Goal: Check status: Check status

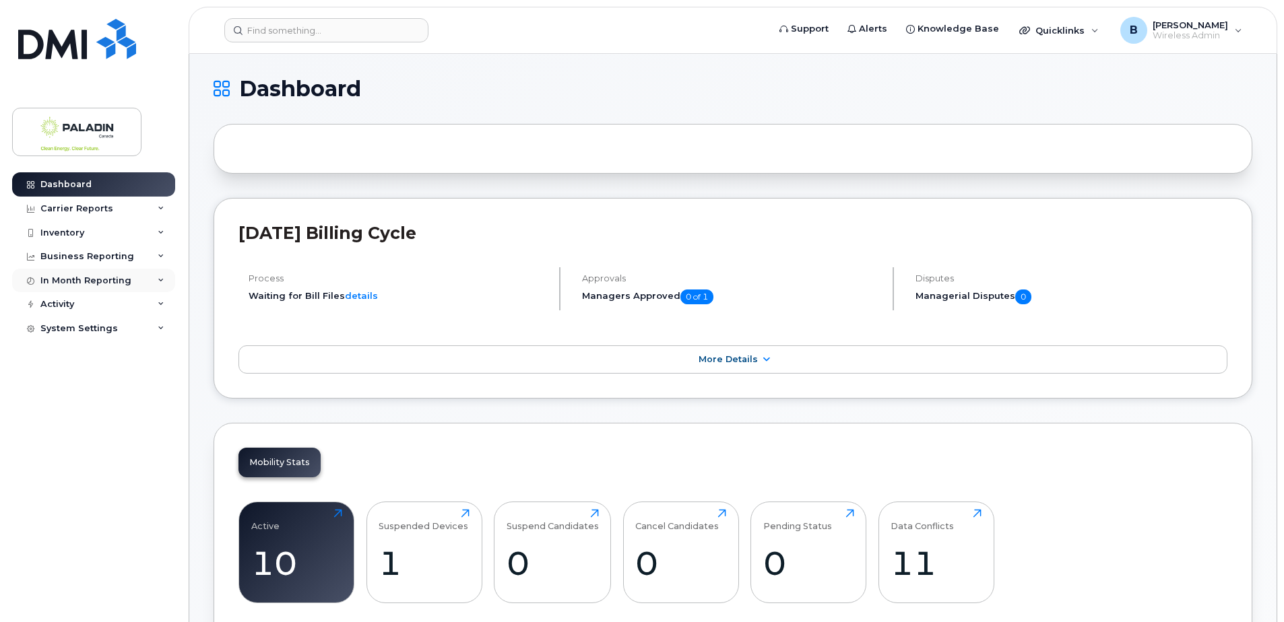
click at [129, 276] on div "In Month Reporting" at bounding box center [93, 281] width 163 height 24
click at [87, 300] on div "Data Usage" at bounding box center [73, 305] width 54 height 12
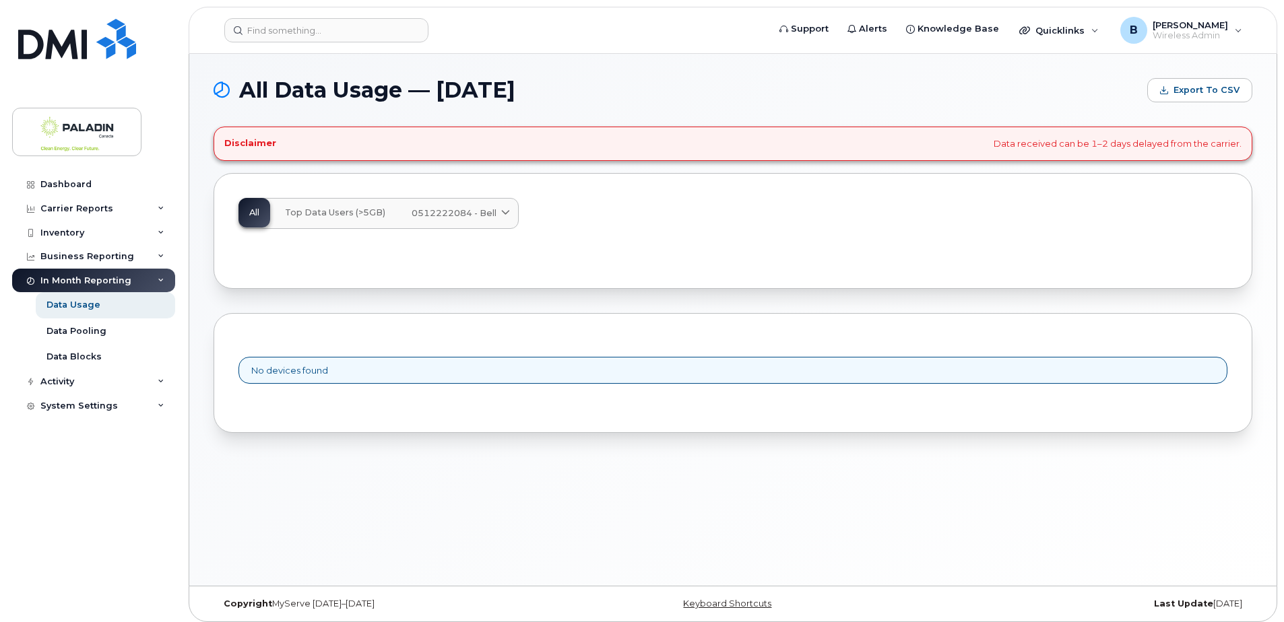
click at [318, 213] on span "Top Data Users (>5GB)" at bounding box center [335, 212] width 100 height 11
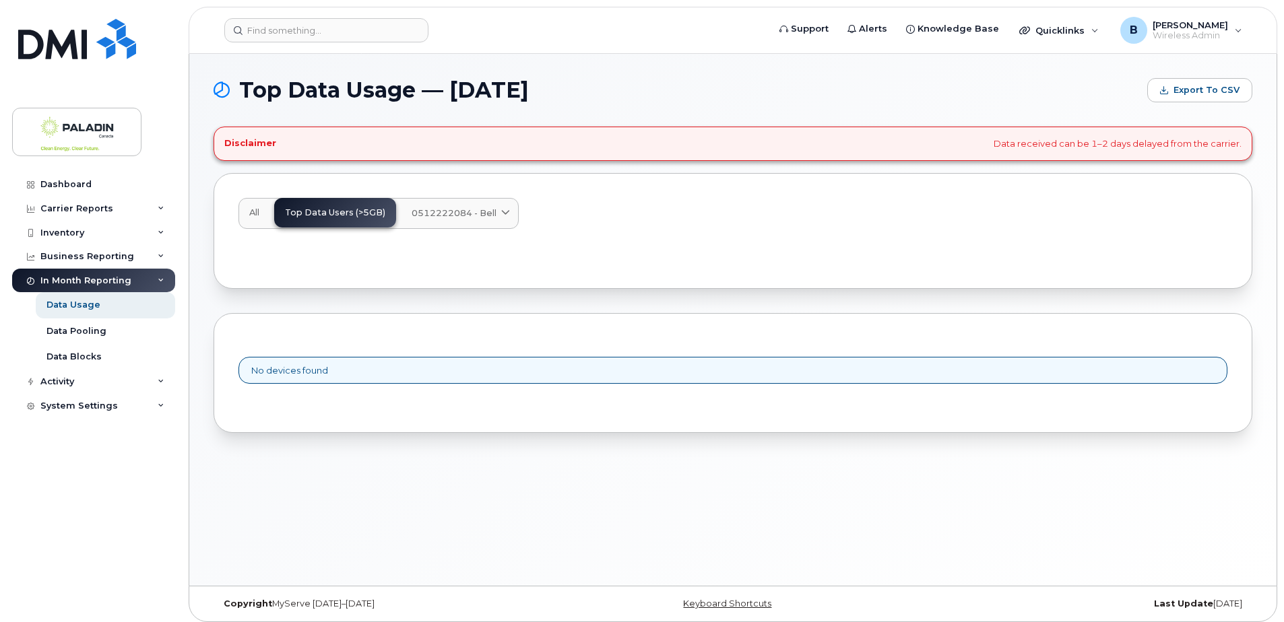
click at [432, 211] on span "0512222084 - Bell" at bounding box center [453, 213] width 85 height 13
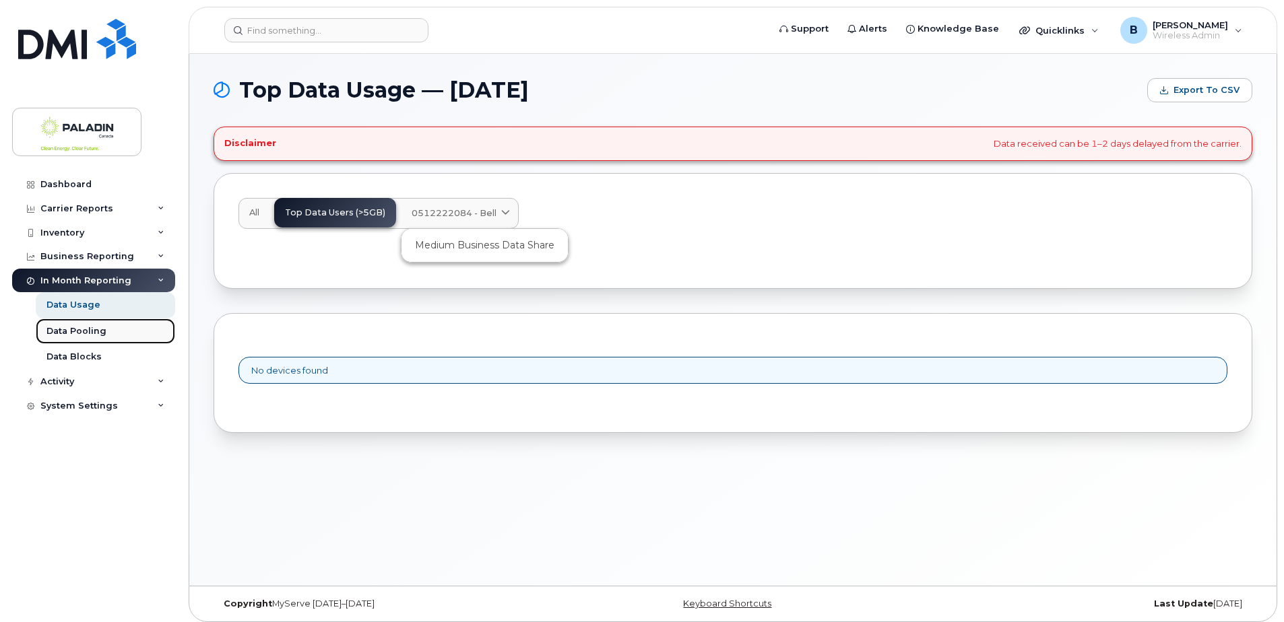
click at [86, 327] on div "Data Pooling" at bounding box center [76, 331] width 60 height 12
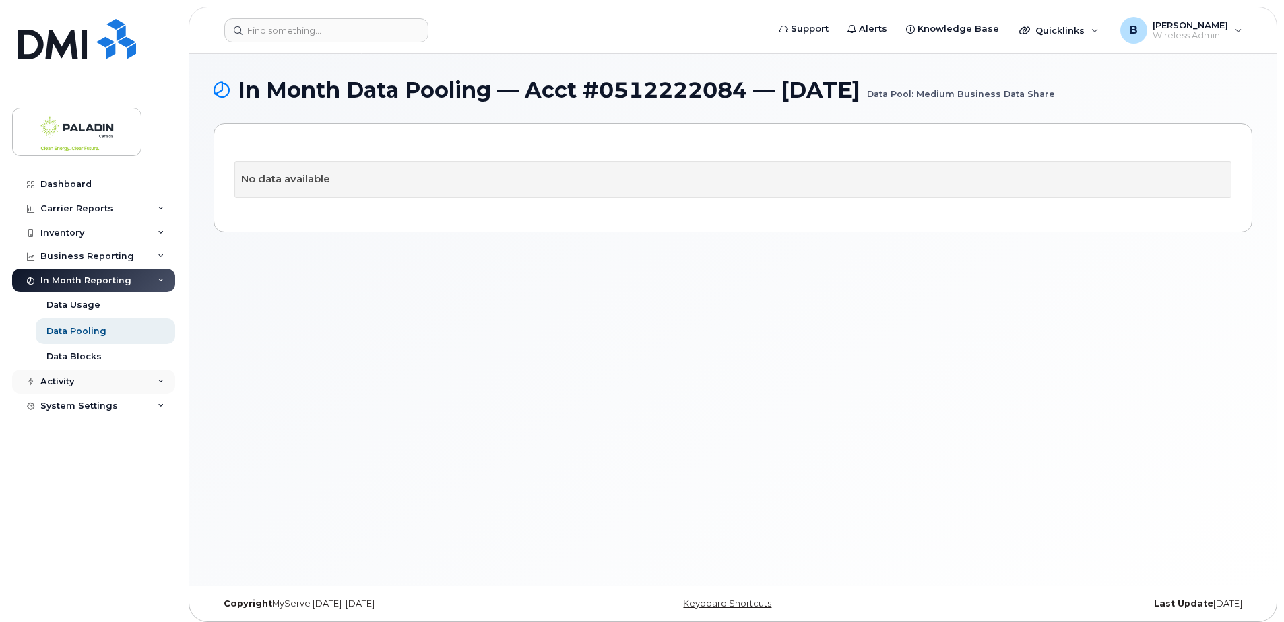
click at [75, 382] on div "Activity" at bounding box center [93, 382] width 163 height 24
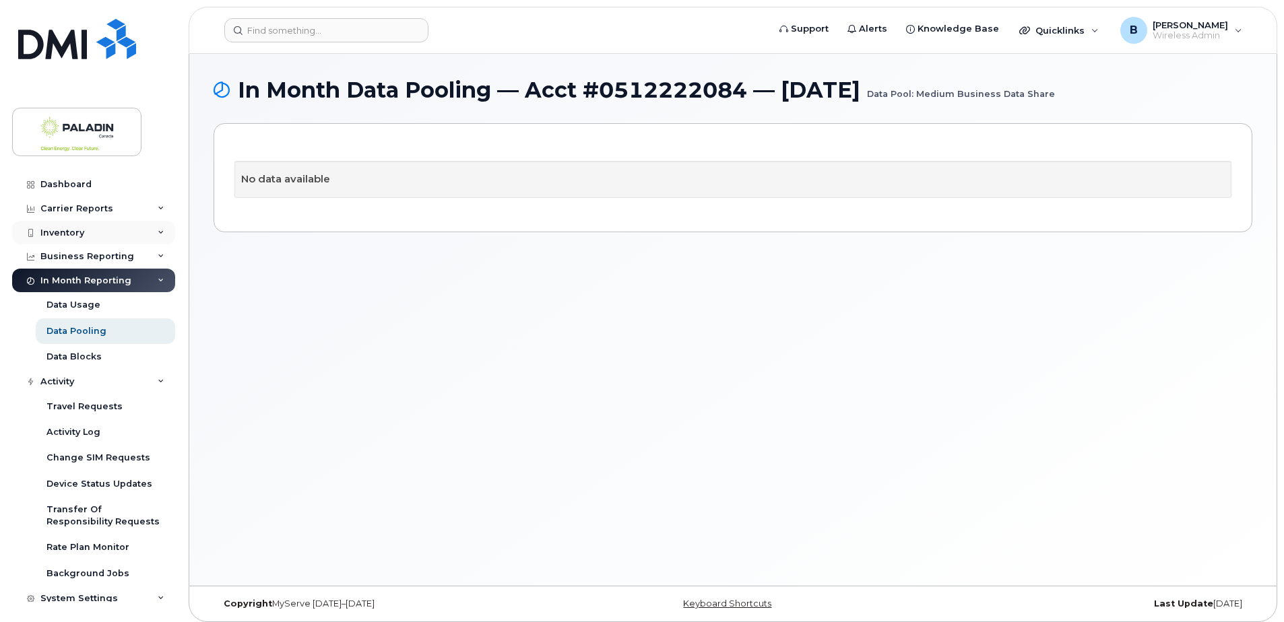
click at [71, 230] on div "Inventory" at bounding box center [62, 233] width 44 height 11
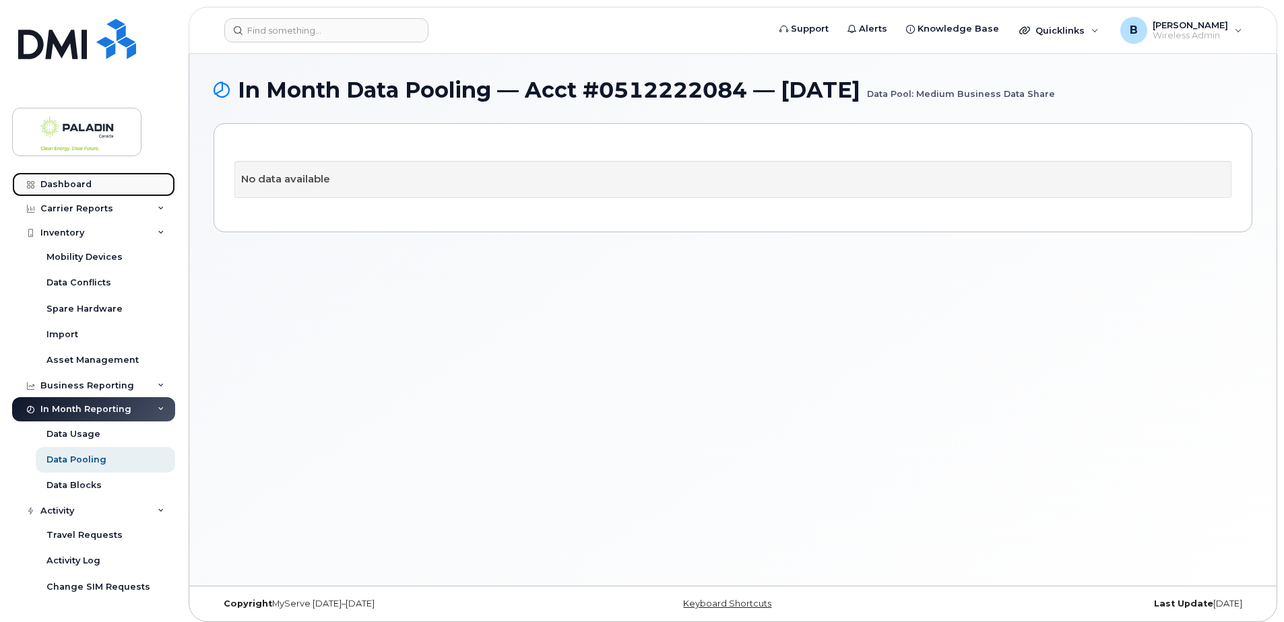
click at [67, 180] on div "Dashboard" at bounding box center [65, 184] width 51 height 11
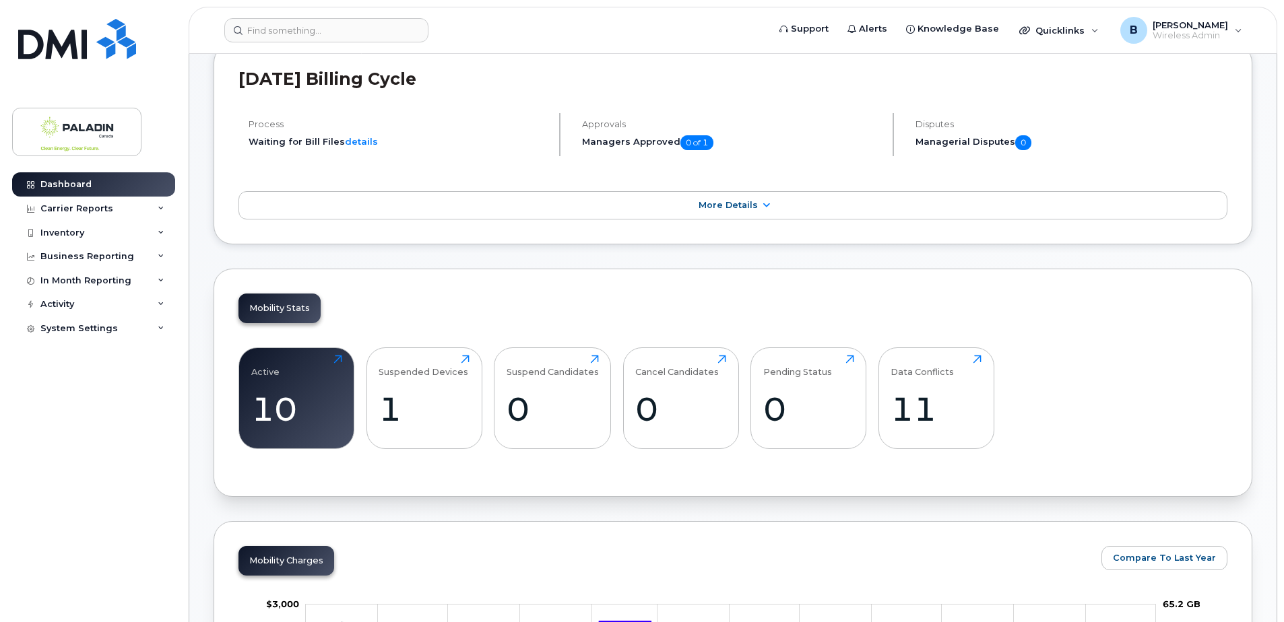
scroll to position [202, 0]
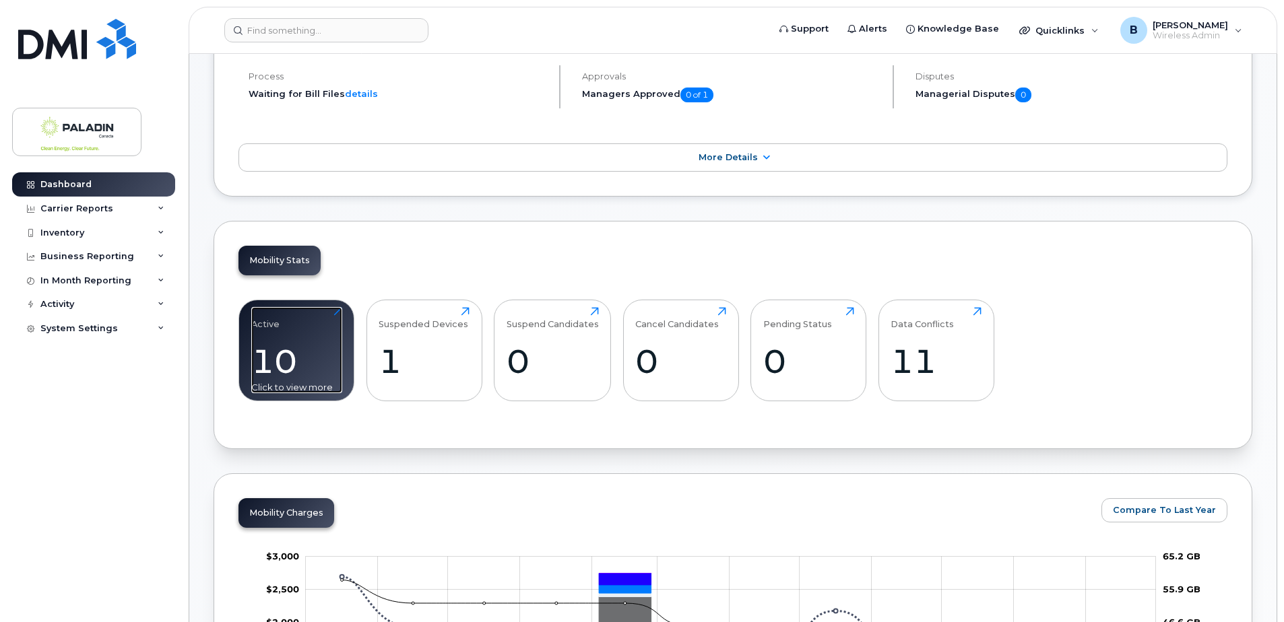
click at [266, 353] on div "10" at bounding box center [296, 361] width 91 height 40
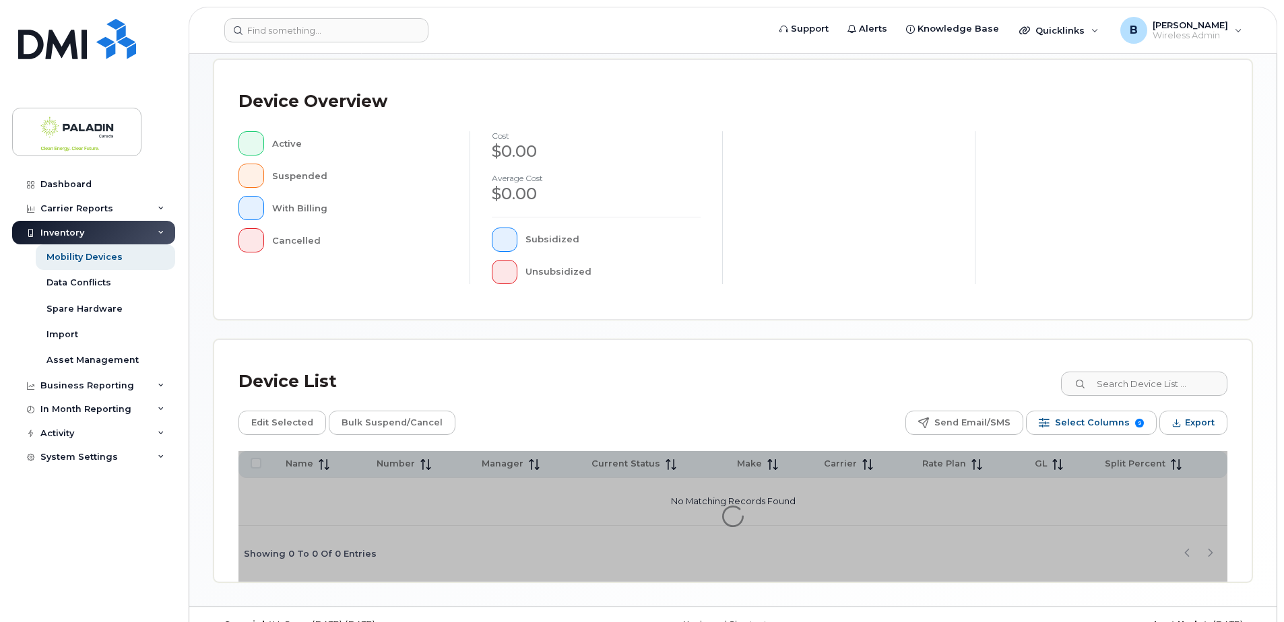
scroll to position [304, 0]
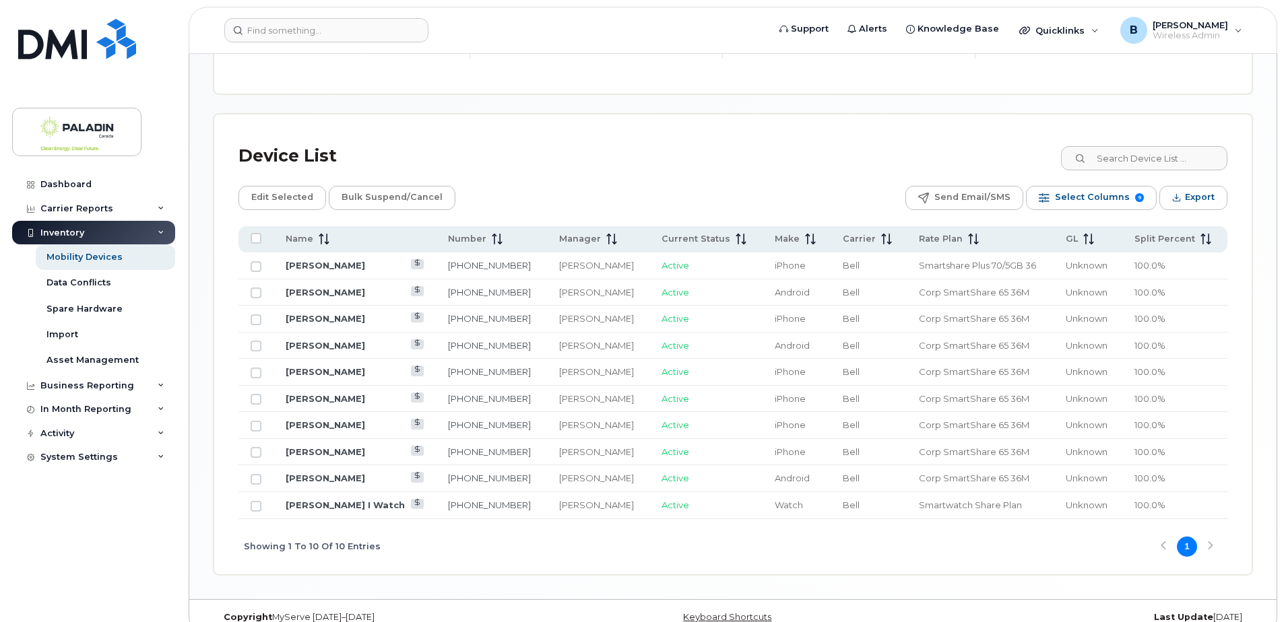
scroll to position [573, 0]
click at [312, 365] on link "[PERSON_NAME]" at bounding box center [325, 370] width 79 height 11
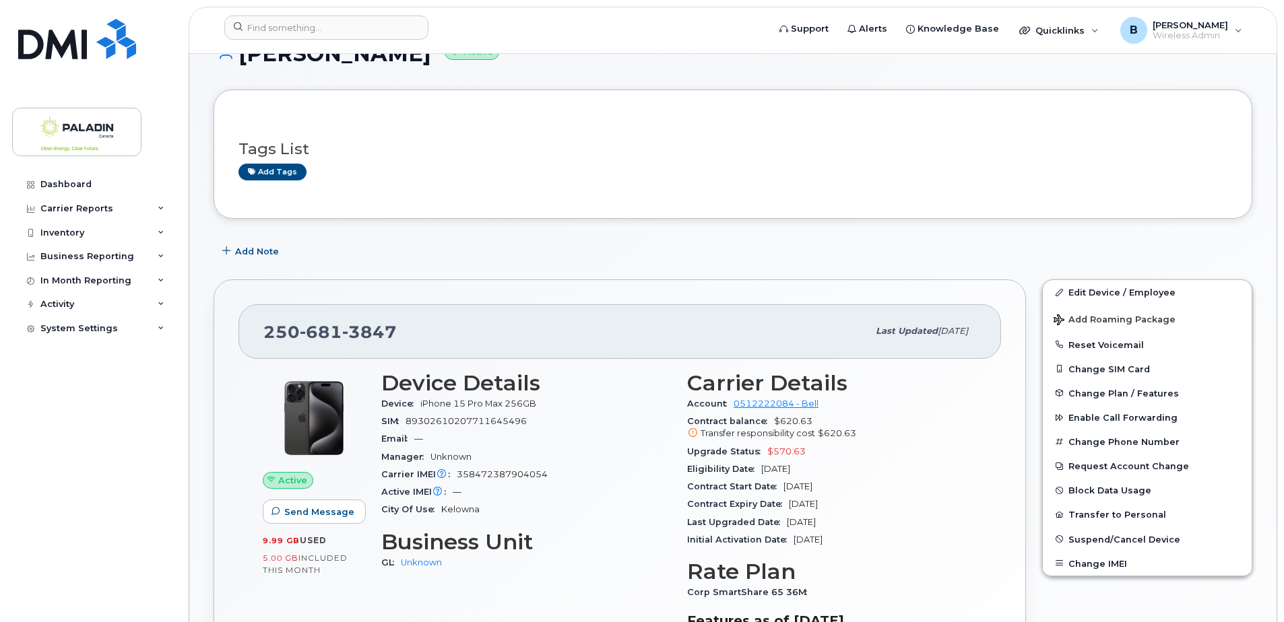
scroll to position [135, 0]
